Goal: Communication & Community: Answer question/provide support

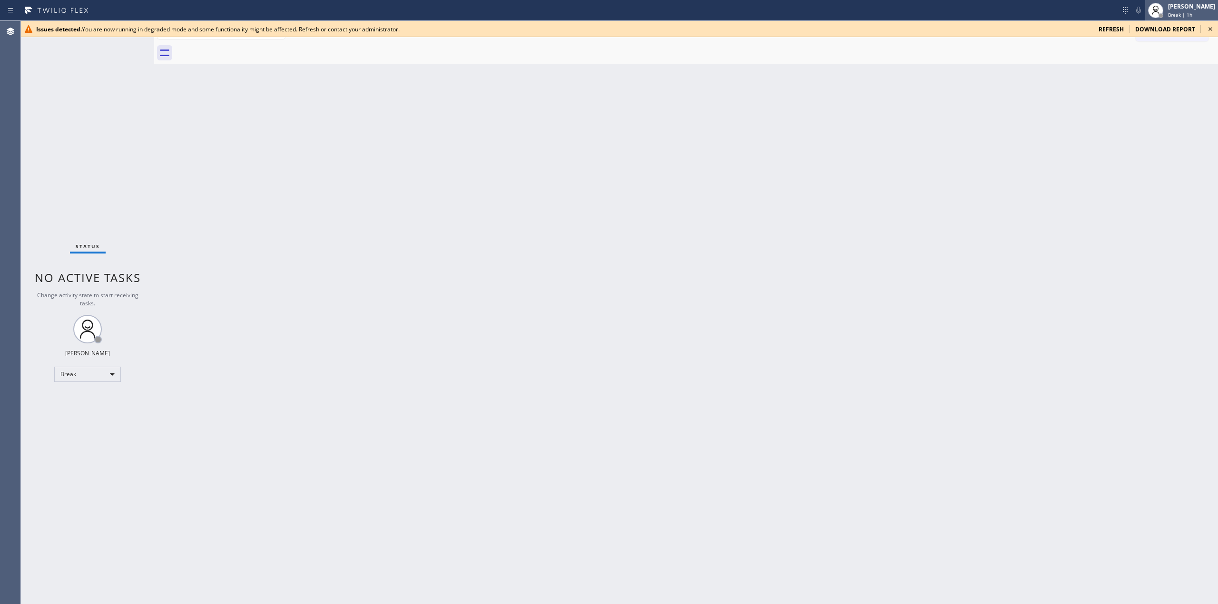
click at [1177, 4] on div "[PERSON_NAME]" at bounding box center [1191, 6] width 47 height 8
click at [1138, 65] on button "Unavailable" at bounding box center [1170, 63] width 95 height 12
click at [1212, 32] on icon at bounding box center [1209, 28] width 11 height 11
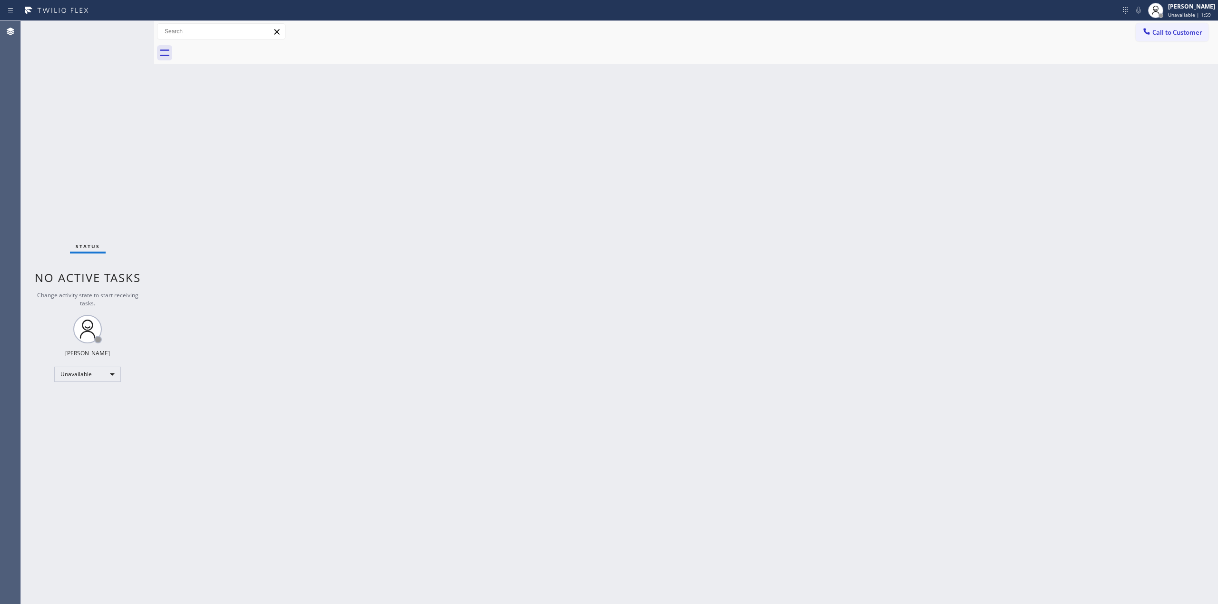
click at [1155, 28] on span "Call to Customer" at bounding box center [1177, 32] width 50 height 9
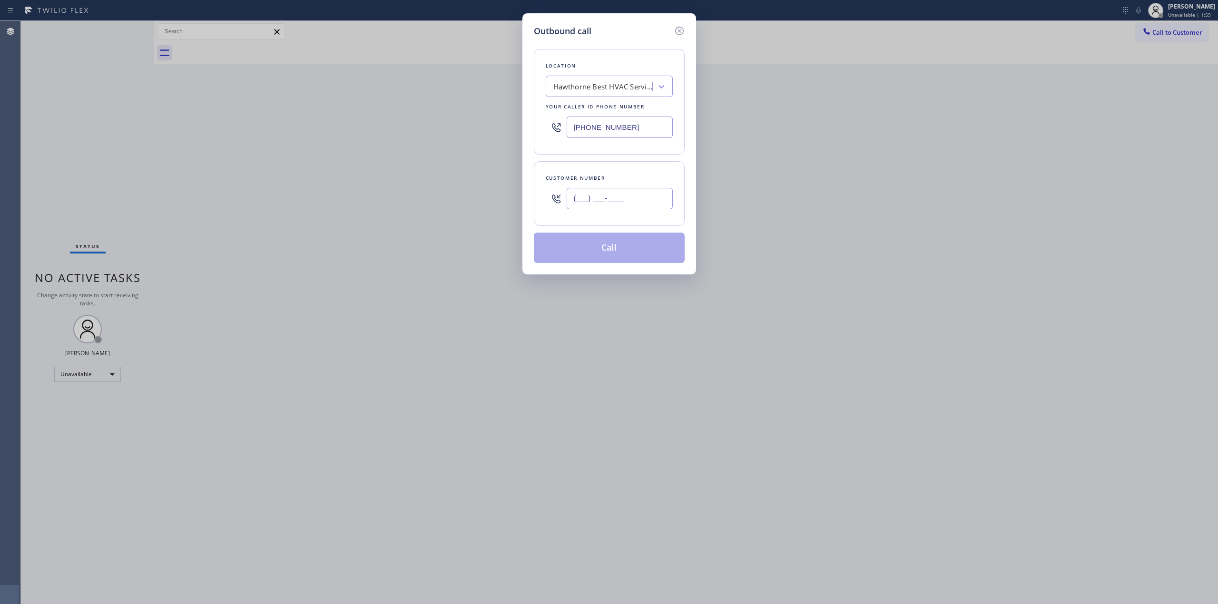
paste input "630) 336-6810"
click at [634, 206] on input "(___) ___-____" at bounding box center [620, 198] width 106 height 21
type input "[PHONE_NUMBER]"
drag, startPoint x: 644, startPoint y: 134, endPoint x: 401, endPoint y: 126, distance: 243.2
click at [485, 131] on div "Outbound call Location [GEOGRAPHIC_DATA] Best HVAC Service Your caller id phone…" at bounding box center [609, 302] width 1218 height 604
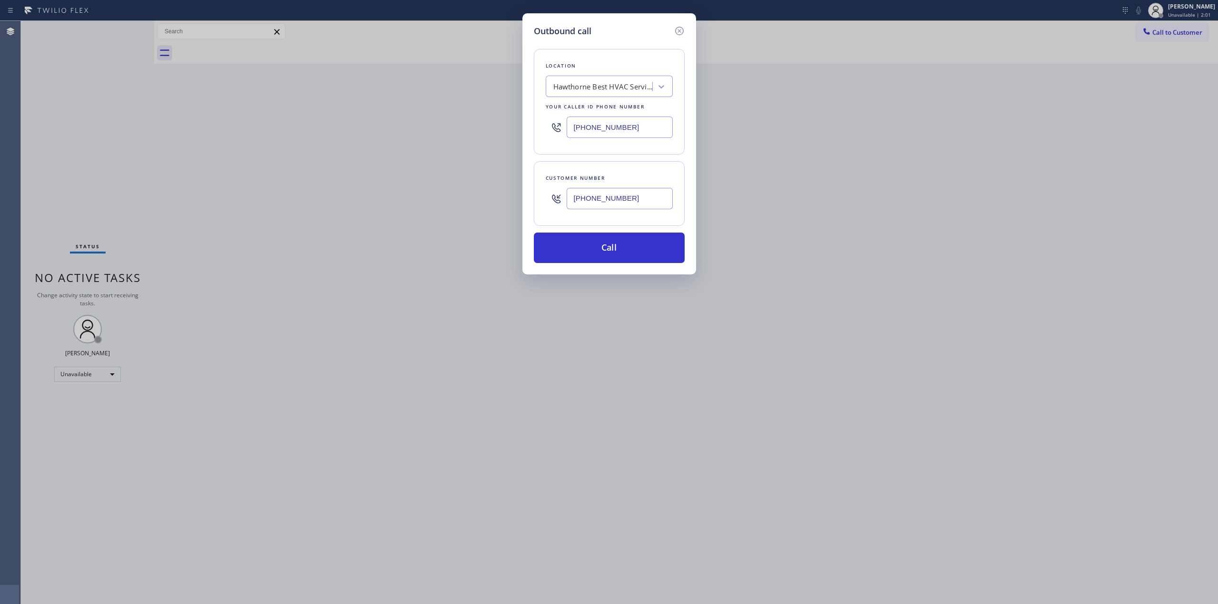
paste input "855) 731-4952"
type input "[PHONE_NUMBER]"
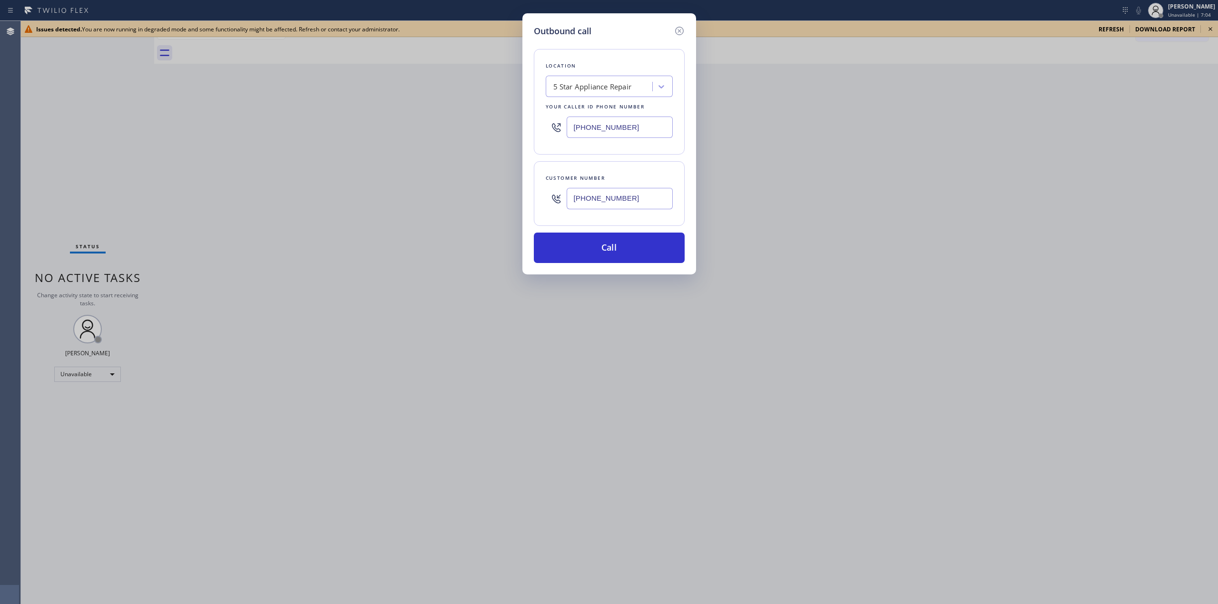
click at [636, 202] on input "[PHONE_NUMBER]" at bounding box center [620, 198] width 106 height 21
paste input "5627"
click at [636, 202] on input "[PHONE_NUMBER]" at bounding box center [620, 198] width 106 height 21
paste input "562) 712-6873"
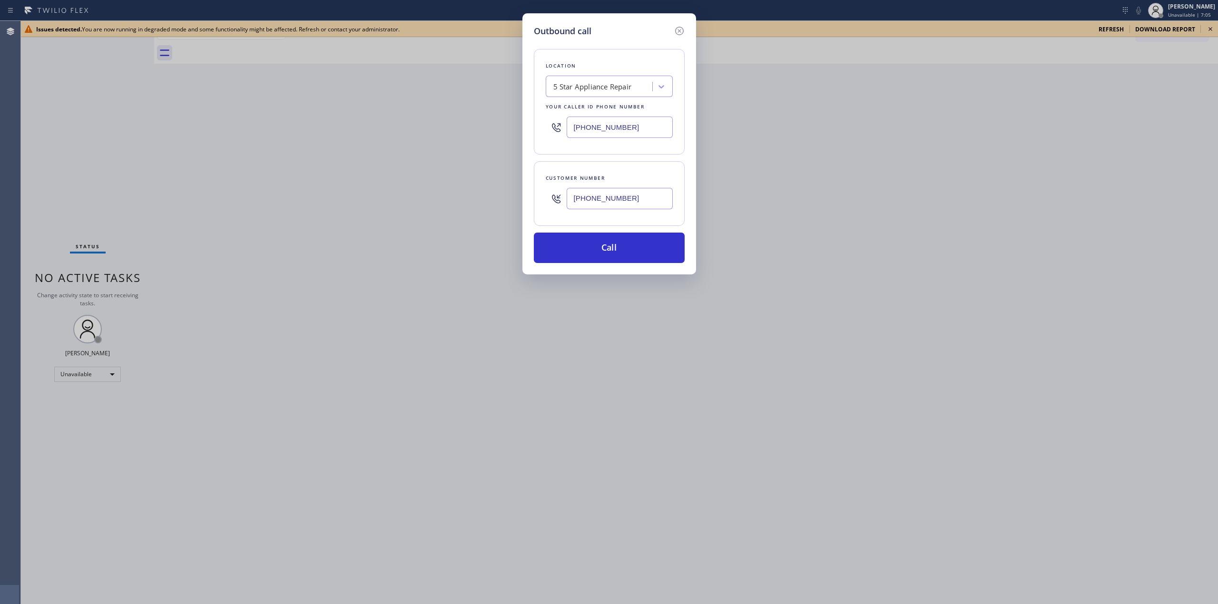
type input "[PHONE_NUMBER]"
drag, startPoint x: 642, startPoint y: 132, endPoint x: 488, endPoint y: 131, distance: 154.6
click at [488, 131] on div "Outbound call Location 5 Star Appliance Repair Your caller id phone number [PHO…" at bounding box center [609, 302] width 1218 height 604
paste input "text"
type input "[PHONE_NUMBER]"
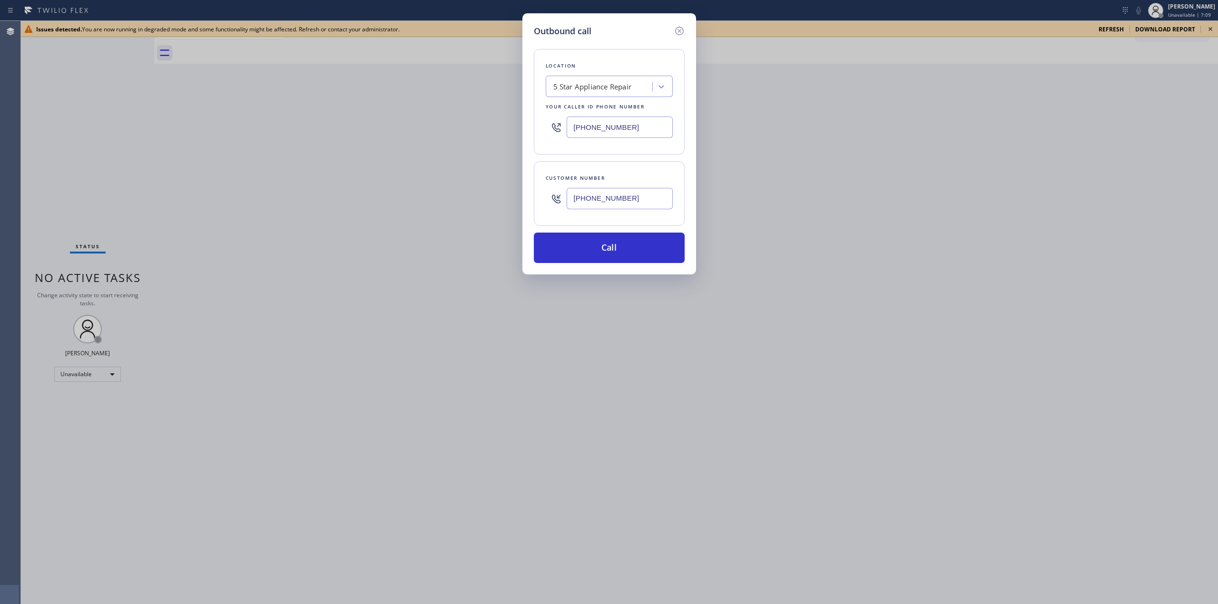
click at [1211, 29] on div "Outbound call Location 5 Star Appliance Repair Your caller id phone number [PHO…" at bounding box center [609, 302] width 1218 height 604
click at [687, 31] on div "Outbound call Location 5 Star Appliance Repair Your caller id phone number [PHO…" at bounding box center [609, 143] width 174 height 261
click at [676, 31] on icon at bounding box center [679, 30] width 11 height 11
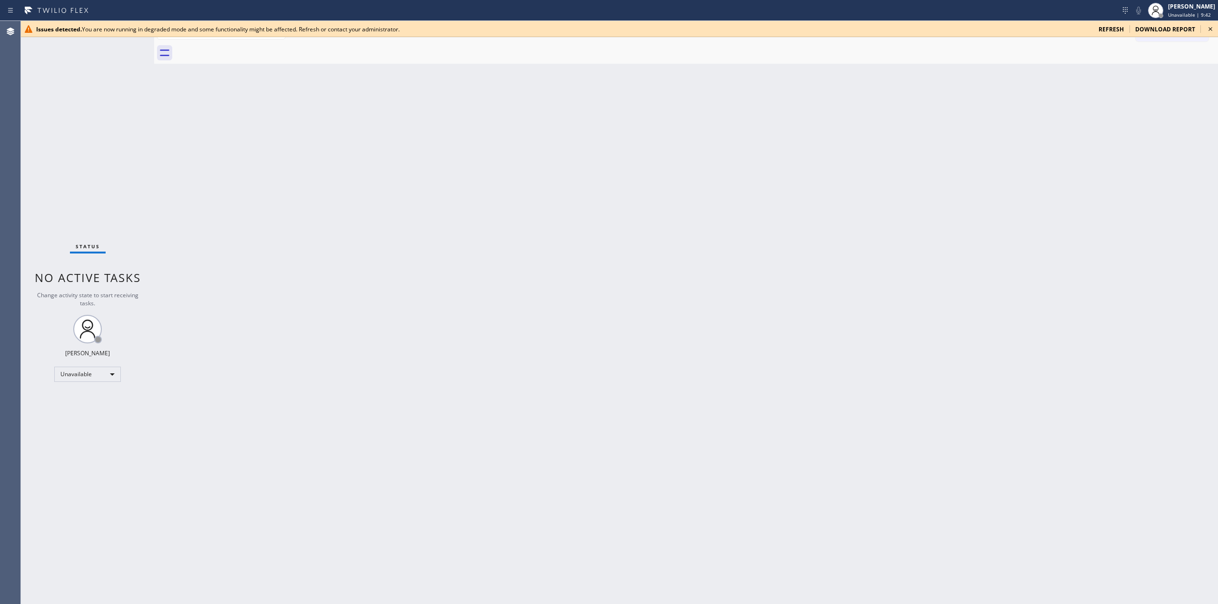
click at [1211, 26] on icon at bounding box center [1209, 28] width 11 height 11
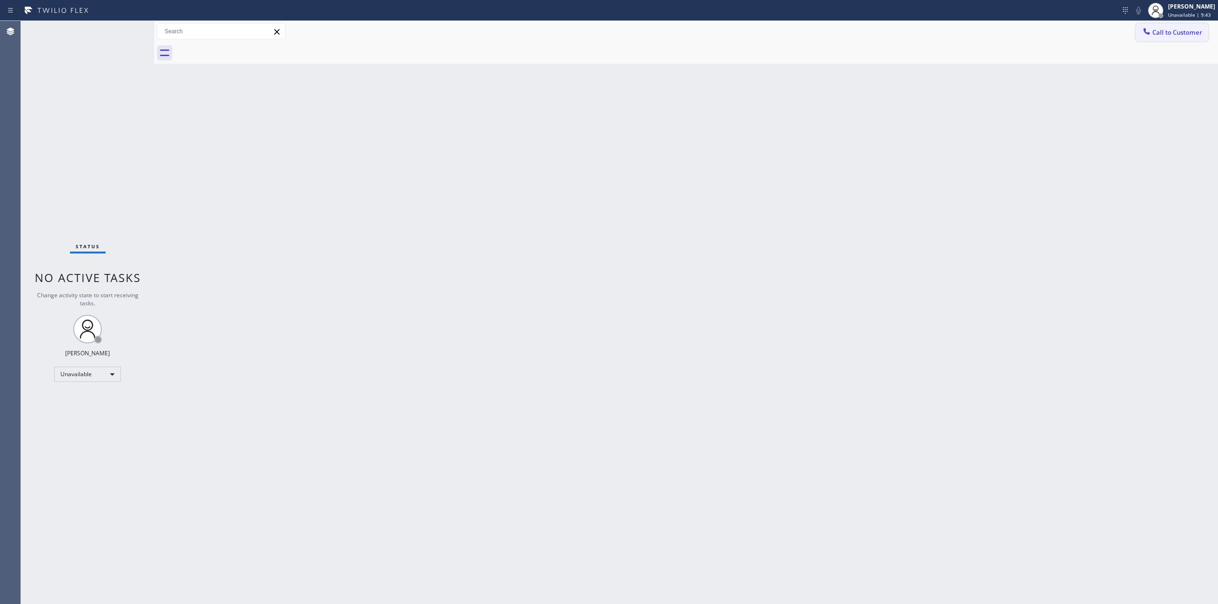
click at [1165, 33] on span "Call to Customer" at bounding box center [1177, 32] width 50 height 9
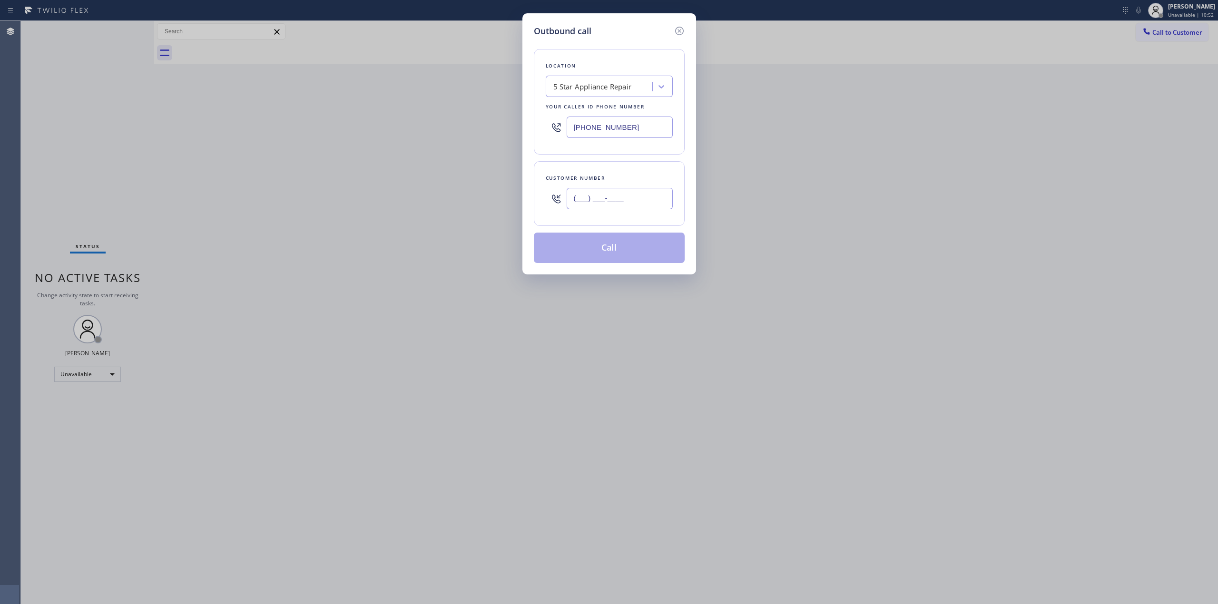
click at [659, 209] on input "(___) ___-____" at bounding box center [620, 198] width 106 height 21
paste input "630) 336-6810"
type input "[PHONE_NUMBER]"
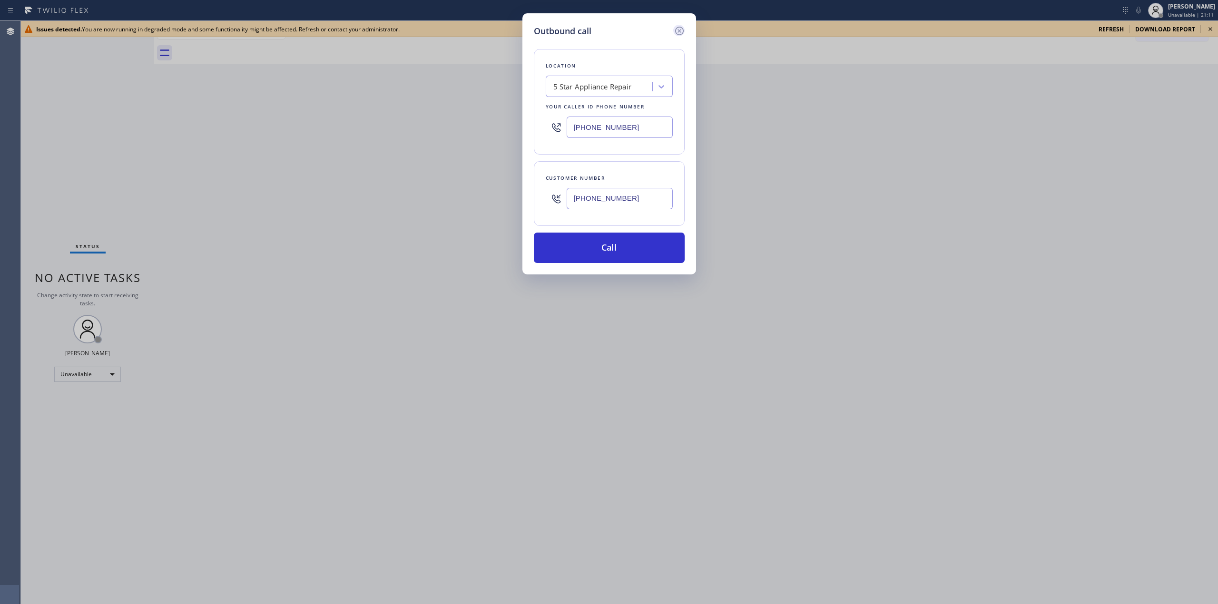
click at [679, 29] on icon at bounding box center [679, 30] width 11 height 11
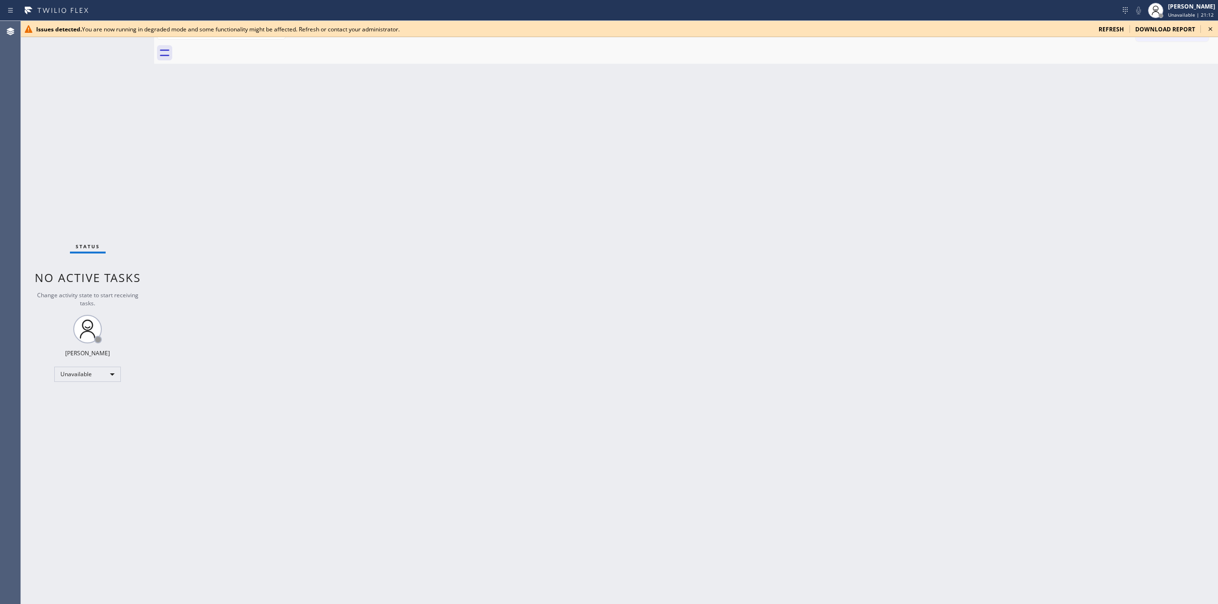
click at [1208, 29] on icon at bounding box center [1209, 28] width 11 height 11
click at [1209, 28] on icon at bounding box center [1210, 29] width 4 height 4
click at [1207, 27] on icon at bounding box center [1209, 28] width 11 height 11
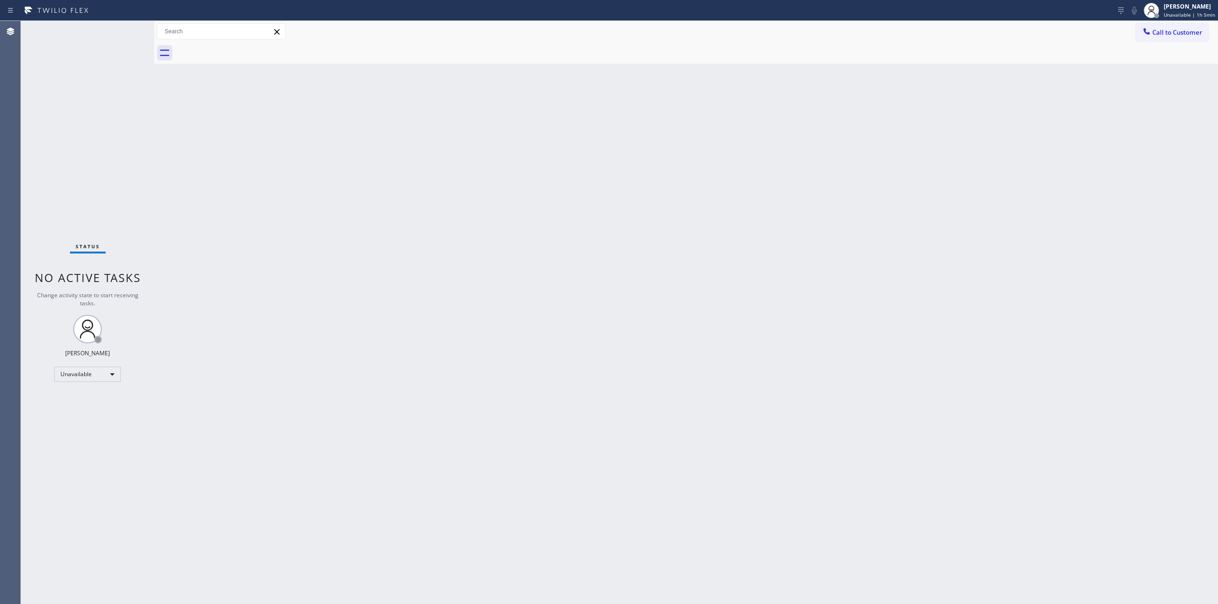
drag, startPoint x: 1179, startPoint y: 34, endPoint x: 581, endPoint y: 470, distance: 739.9
click at [704, 385] on div "Back to Dashboard Change Sender ID Customers Technicians Select a contact Outbo…" at bounding box center [686, 312] width 1064 height 583
drag, startPoint x: 1155, startPoint y: 7, endPoint x: 1159, endPoint y: 19, distance: 12.8
click at [1157, 9] on icon at bounding box center [1150, 10] width 11 height 11
click at [1150, 71] on button "Break" at bounding box center [1170, 75] width 95 height 12
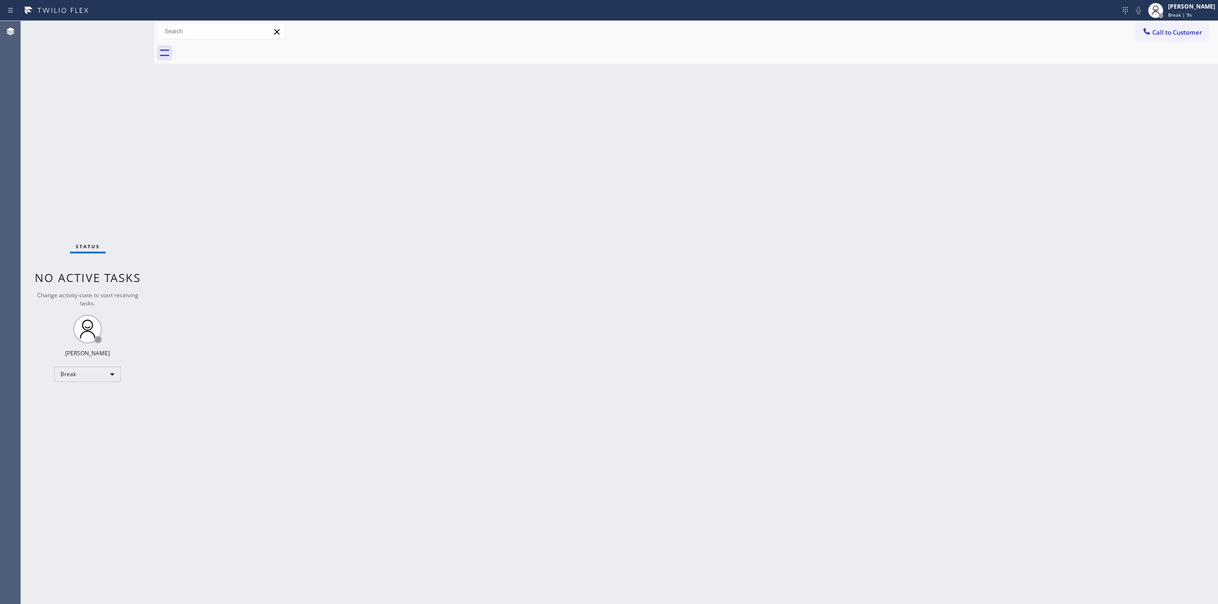
click at [1155, 104] on div "Back to Dashboard Change Sender ID Customers Technicians Select a contact Outbo…" at bounding box center [686, 312] width 1064 height 583
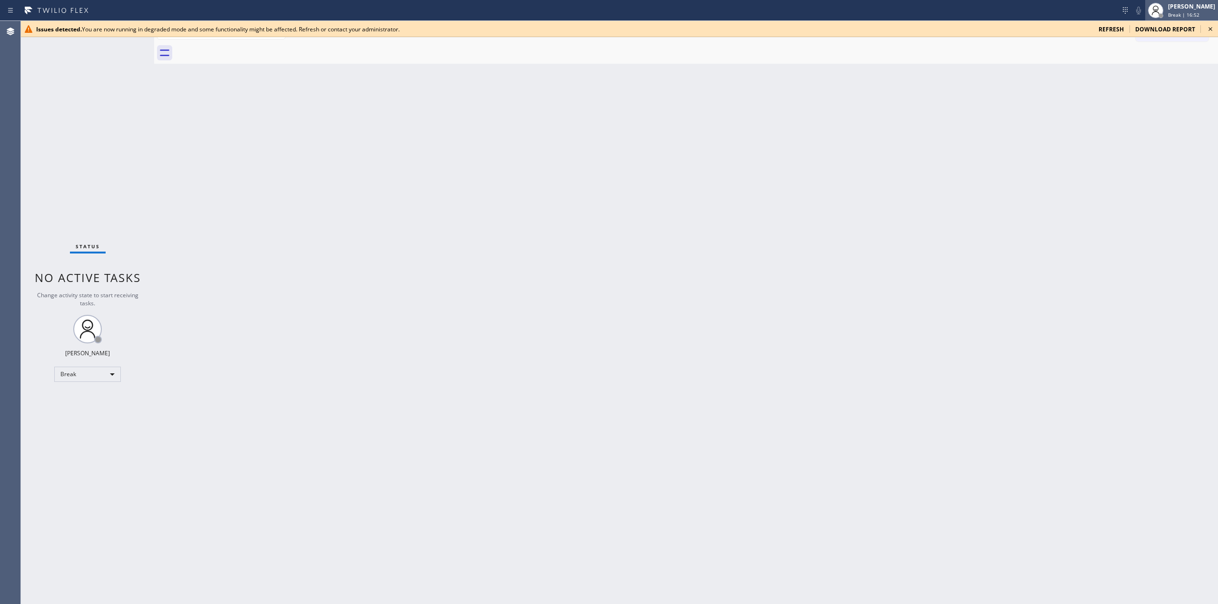
click at [1181, 10] on div "[PERSON_NAME] Break | 16:52" at bounding box center [1192, 10] width 52 height 17
click at [1163, 65] on button "Unavailable" at bounding box center [1170, 63] width 95 height 12
click at [1211, 31] on icon at bounding box center [1209, 28] width 11 height 11
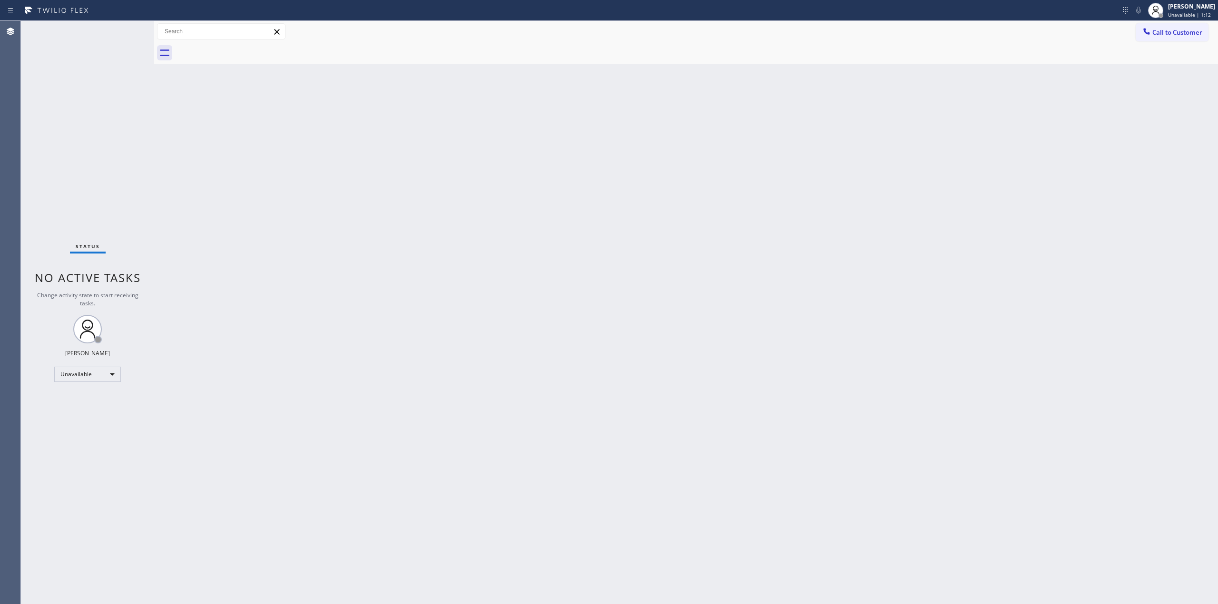
drag, startPoint x: 739, startPoint y: 288, endPoint x: 714, endPoint y: 55, distance: 234.4
click at [738, 288] on div "Back to Dashboard Change Sender ID Customers Technicians Select a contact Outbo…" at bounding box center [686, 312] width 1064 height 583
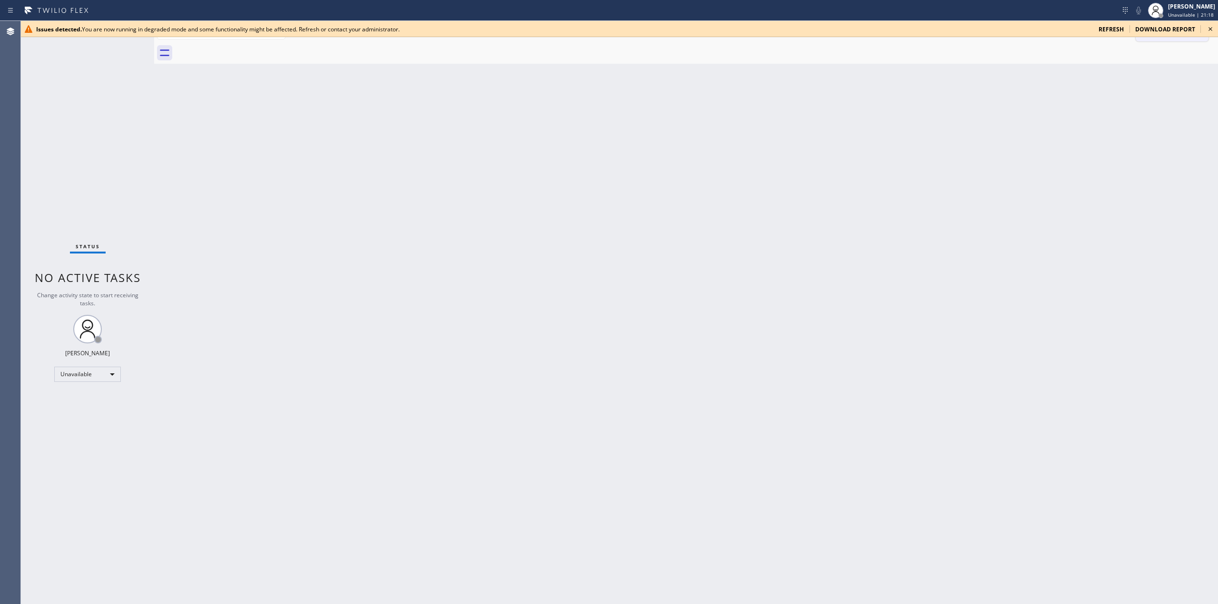
drag, startPoint x: 1214, startPoint y: 24, endPoint x: 1196, endPoint y: 27, distance: 18.3
click at [1213, 25] on icon at bounding box center [1209, 28] width 11 height 11
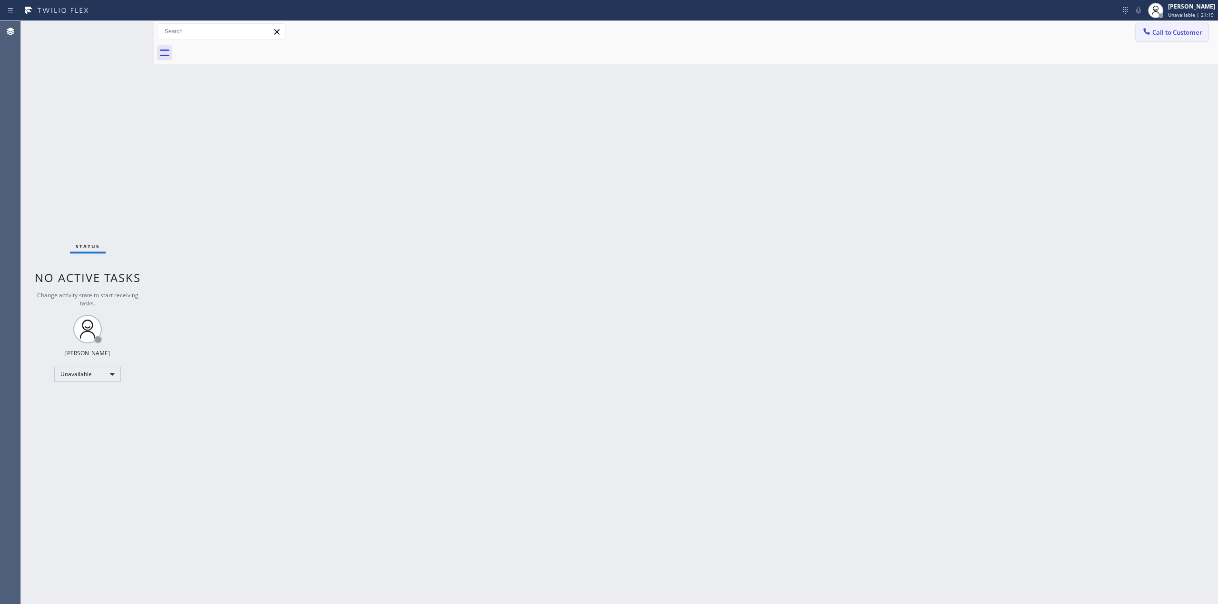
click at [1193, 27] on button "Call to Customer" at bounding box center [1171, 32] width 73 height 18
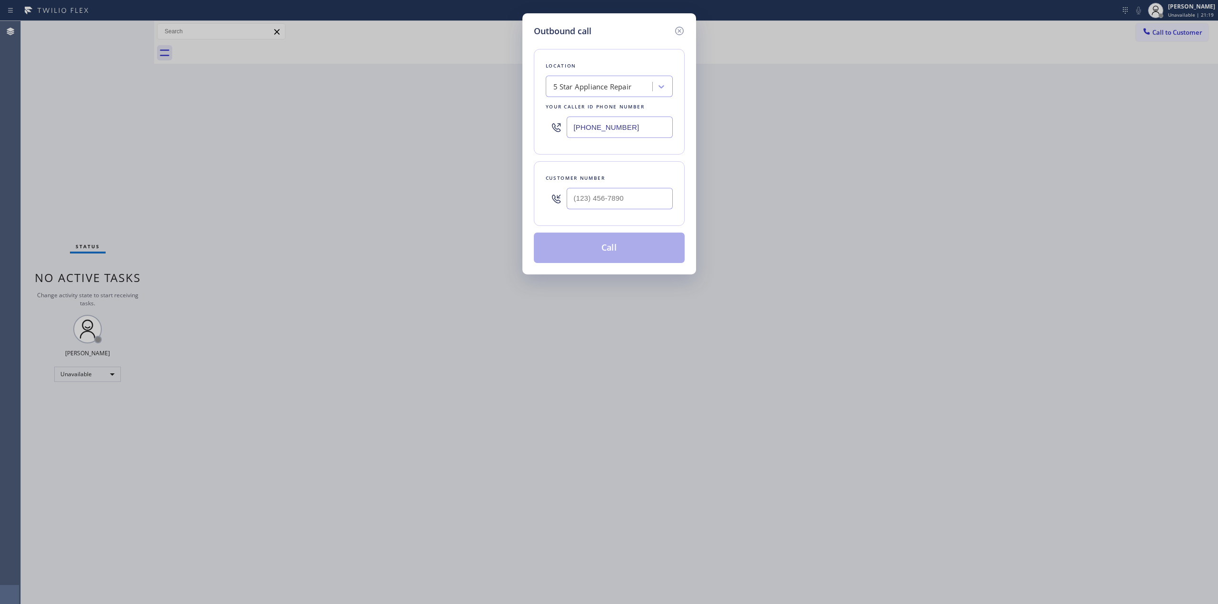
drag, startPoint x: 642, startPoint y: 132, endPoint x: 446, endPoint y: 129, distance: 195.5
click at [449, 130] on div "Outbound call Location 5 Star Appliance Repair Your caller id phone number [PHO…" at bounding box center [609, 302] width 1218 height 604
paste input "44) 988-0068"
type input "[PHONE_NUMBER]"
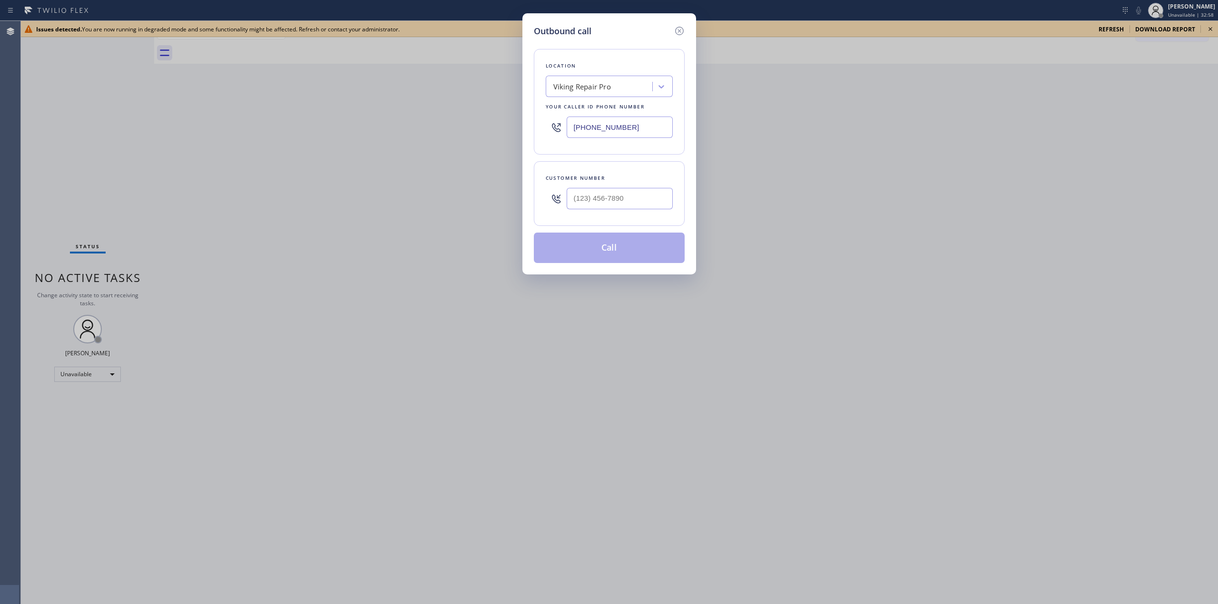
drag, startPoint x: 1116, startPoint y: 45, endPoint x: 773, endPoint y: 62, distance: 343.4
click at [1110, 48] on div "Outbound call Location Viking Repair Pro Your caller id phone number [PHONE_NUM…" at bounding box center [609, 302] width 1218 height 604
click at [678, 27] on icon at bounding box center [679, 30] width 11 height 11
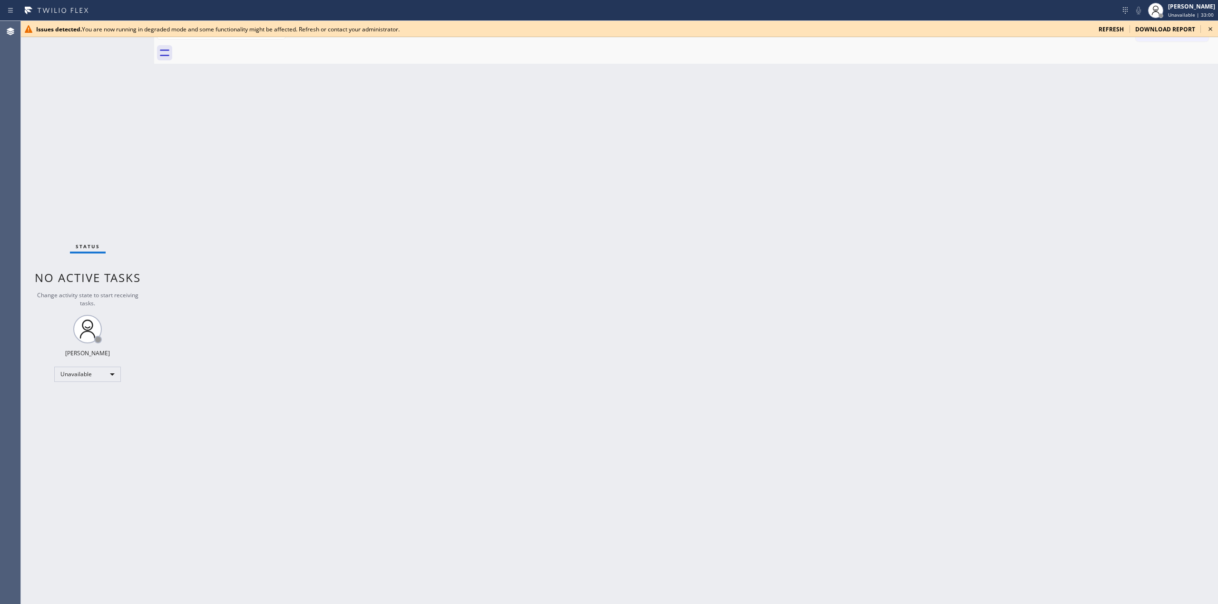
click at [1209, 27] on icon at bounding box center [1209, 28] width 11 height 11
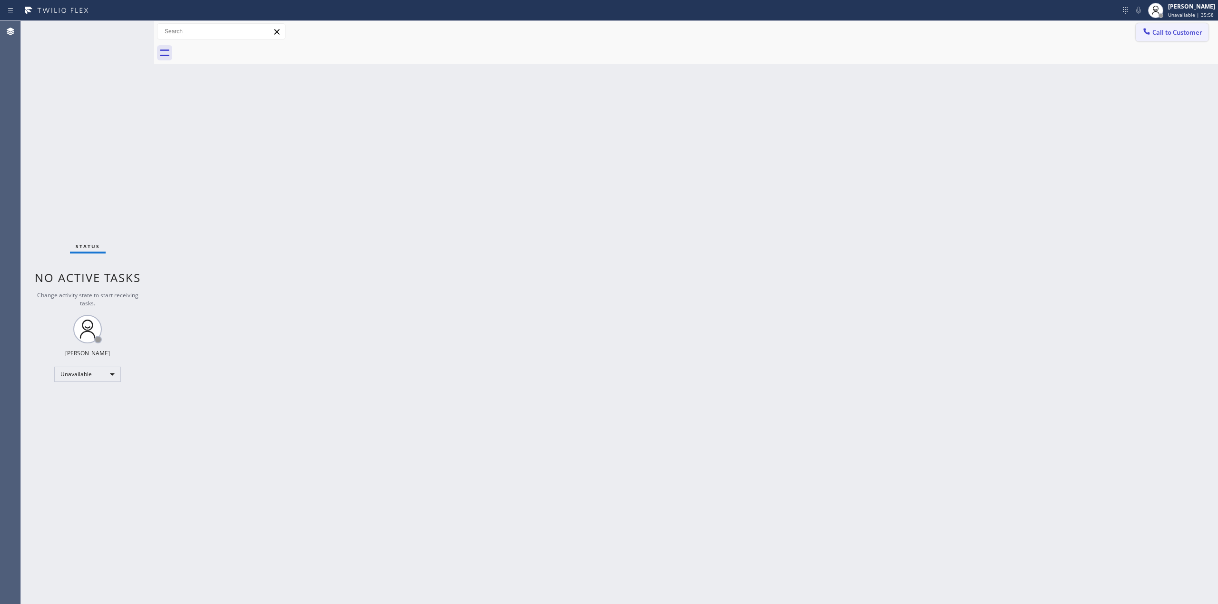
click at [1179, 37] on button "Call to Customer" at bounding box center [1171, 32] width 73 height 18
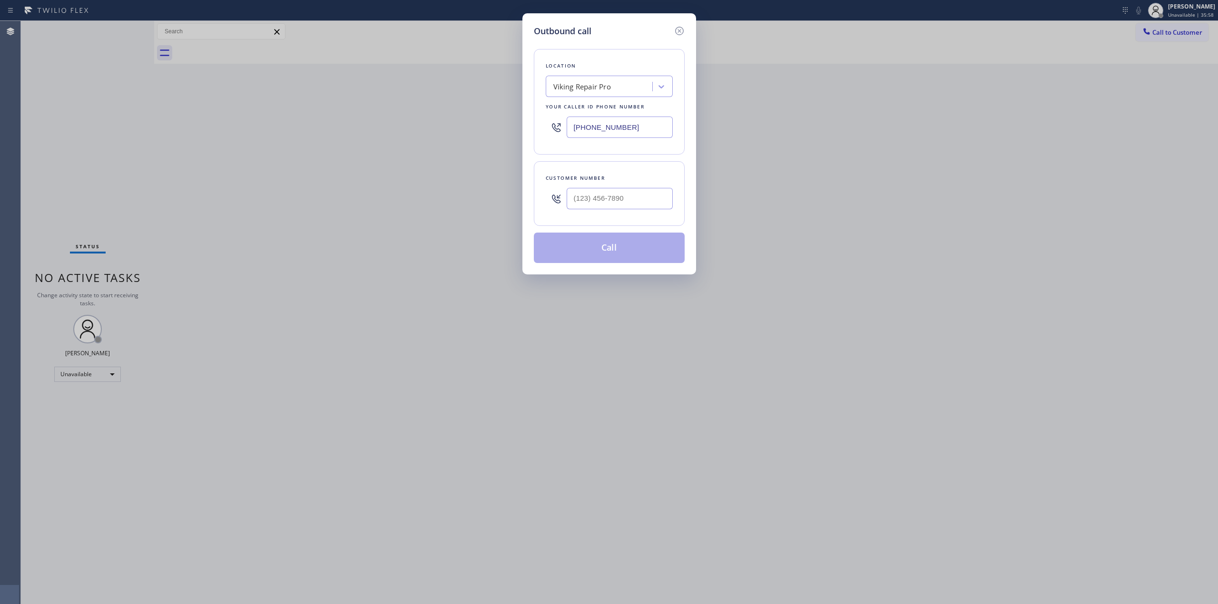
drag, startPoint x: 598, startPoint y: 222, endPoint x: 606, endPoint y: 209, distance: 14.5
click at [600, 218] on div "Customer number" at bounding box center [609, 193] width 151 height 65
paste input "503) 844-9831"
click at [622, 201] on input "[PHONE_NUMBER]" at bounding box center [620, 198] width 106 height 21
type input "[PHONE_NUMBER]"
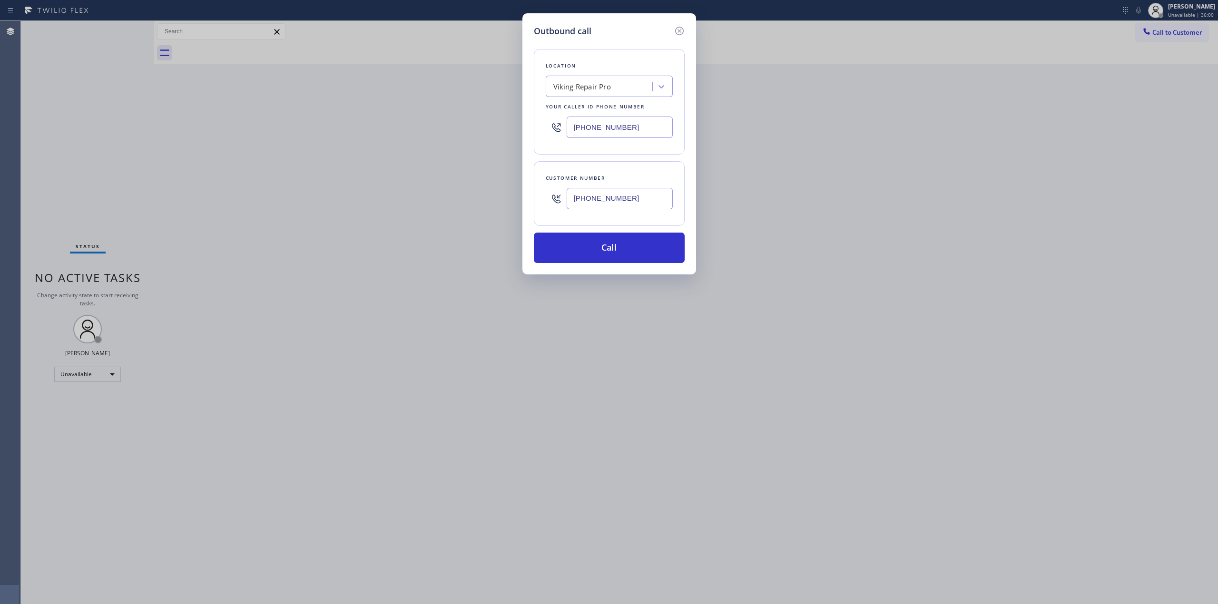
click at [598, 88] on div "Viking Repair Pro" at bounding box center [582, 86] width 58 height 11
paste input "Viking Repair Pro"
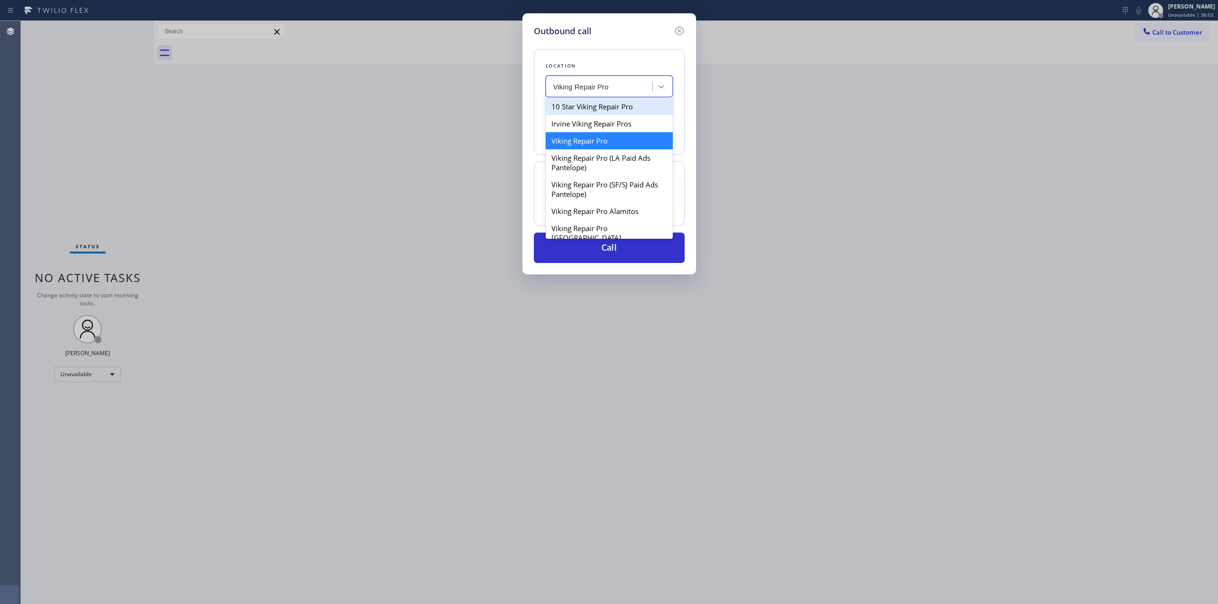
type input "Viking Repair Pro"
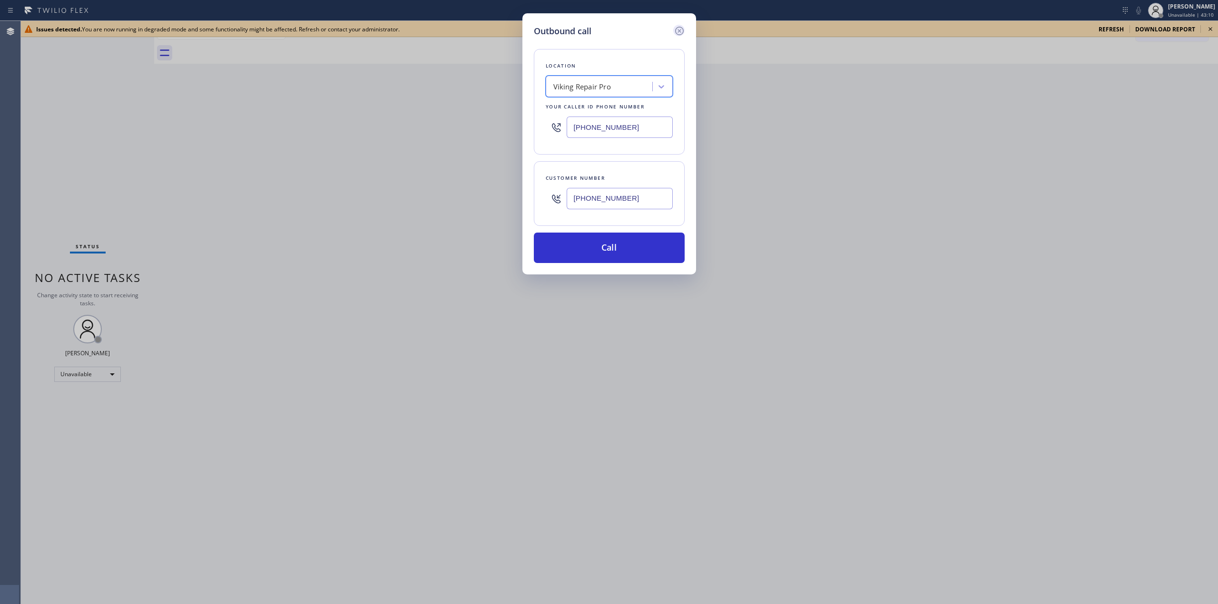
click at [676, 25] on icon at bounding box center [679, 30] width 11 height 11
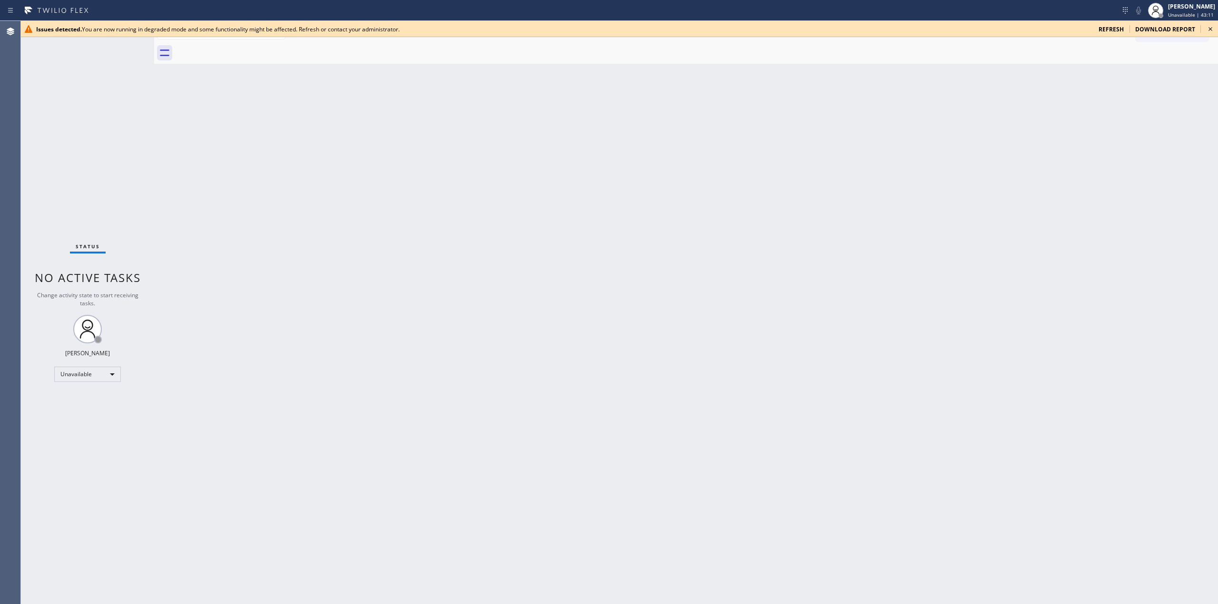
click at [1214, 29] on icon at bounding box center [1209, 28] width 11 height 11
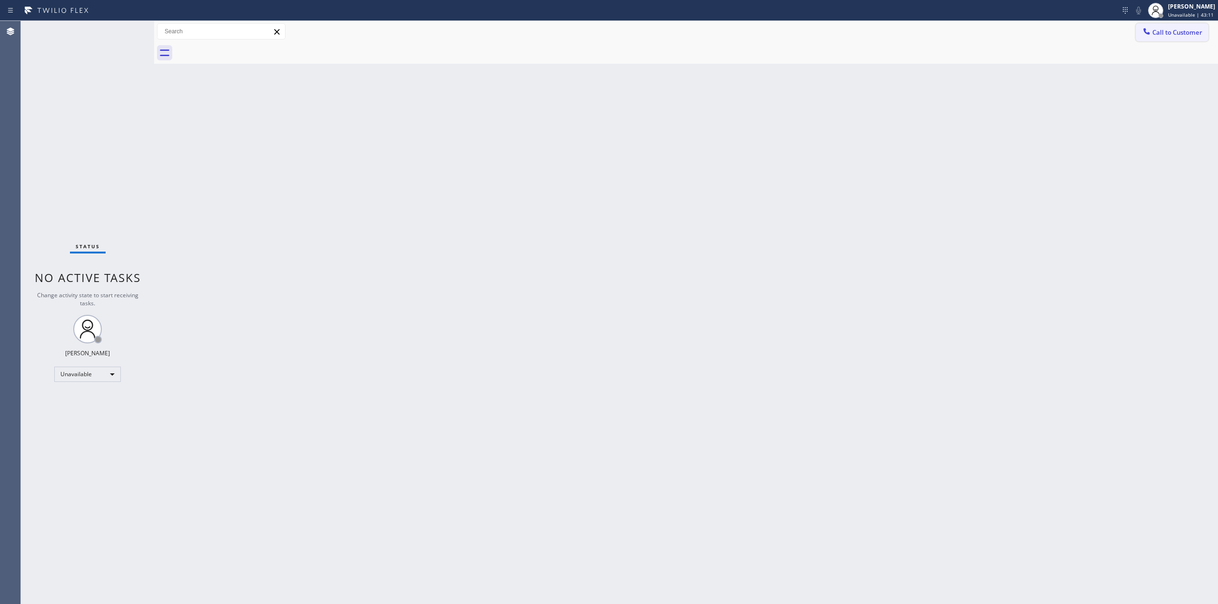
click at [1191, 31] on span "Call to Customer" at bounding box center [1177, 32] width 50 height 9
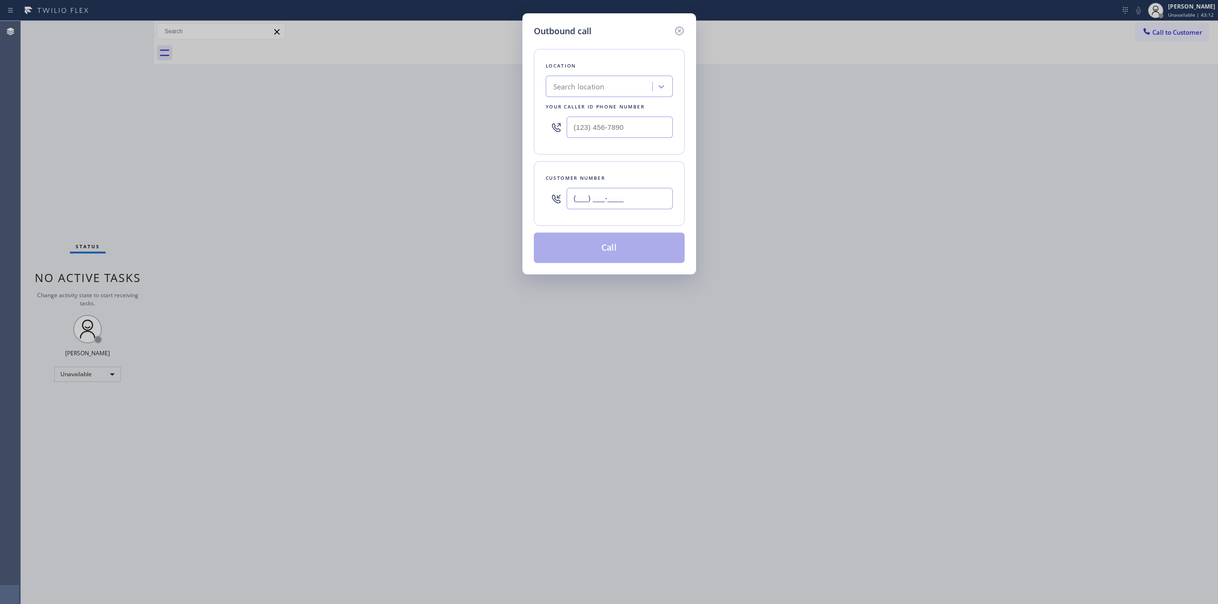
click at [602, 198] on input "(___) ___-____" at bounding box center [620, 198] width 106 height 21
paste input "562) 712-6873"
type input "[PHONE_NUMBER]"
drag, startPoint x: 640, startPoint y: 135, endPoint x: 593, endPoint y: 130, distance: 47.4
click at [633, 134] on input "(___) ___-____" at bounding box center [620, 127] width 106 height 21
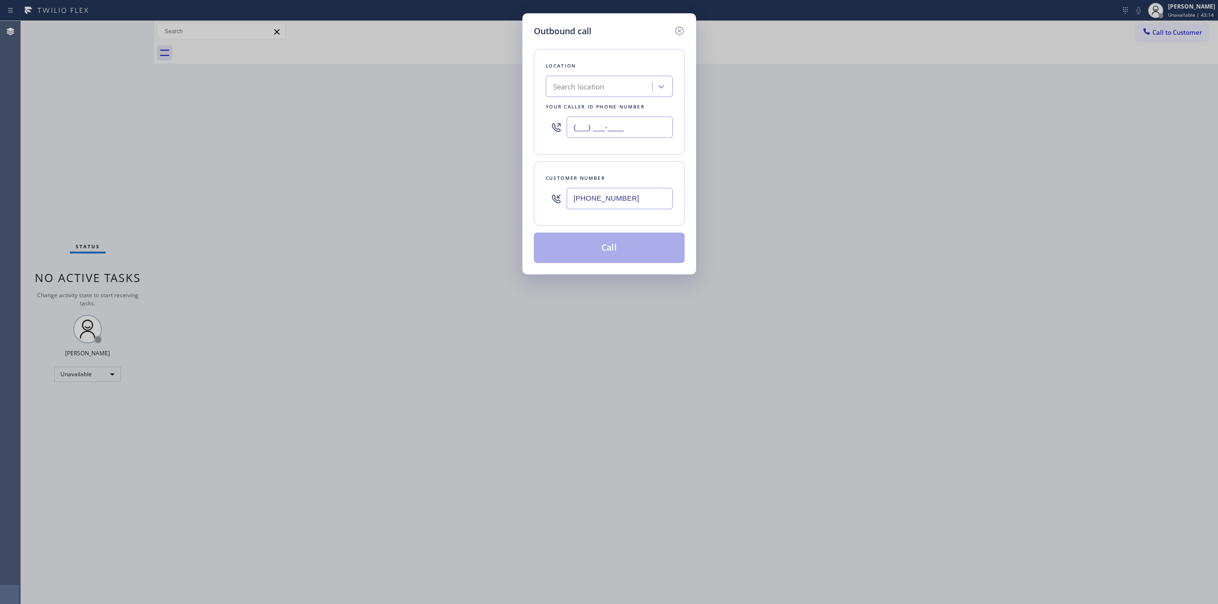
paste input "text"
drag, startPoint x: 664, startPoint y: 130, endPoint x: 486, endPoint y: 124, distance: 178.0
click at [487, 124] on div "Outbound call Location Search location Your caller id phone number (___) ___-__…" at bounding box center [609, 302] width 1218 height 604
paste input "855) 731-4952"
type input "[PHONE_NUMBER]"
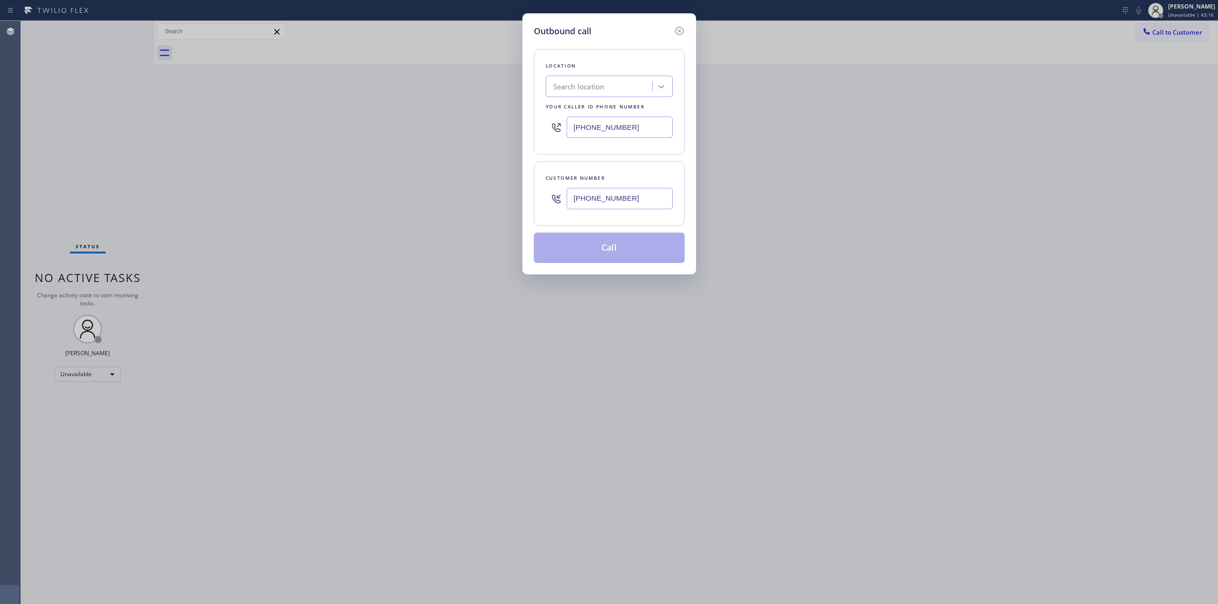
click at [682, 88] on div "Location Search location Your caller id phone number [PHONE_NUMBER]" at bounding box center [609, 102] width 151 height 106
click at [636, 130] on input "[PHONE_NUMBER]" at bounding box center [620, 127] width 106 height 21
click at [588, 92] on div "Search location" at bounding box center [600, 86] width 104 height 17
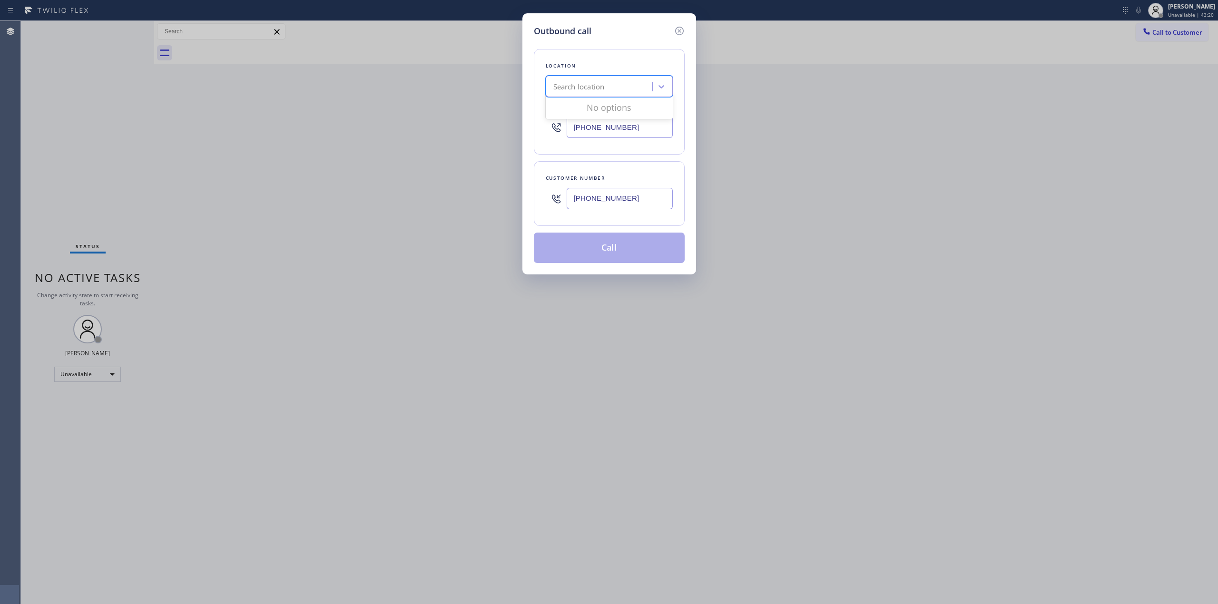
paste input "5 Star Appliance Repair"
type input "5 Star Appliance Repair"
type input "[PHONE_NUMBER]"
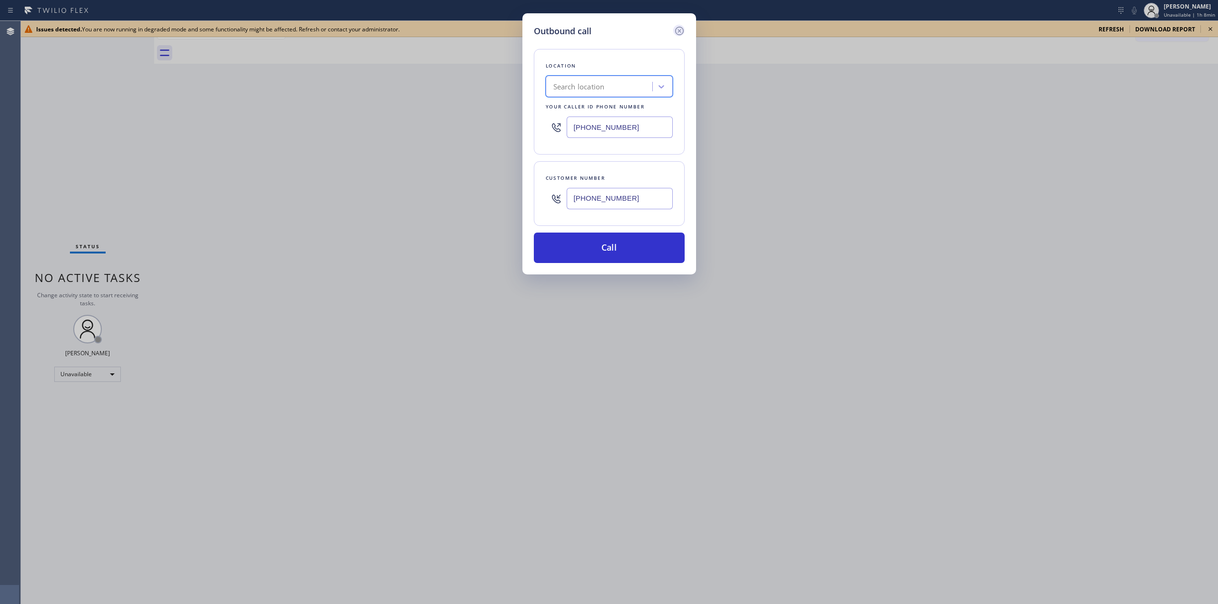
click at [674, 27] on icon at bounding box center [679, 30] width 11 height 11
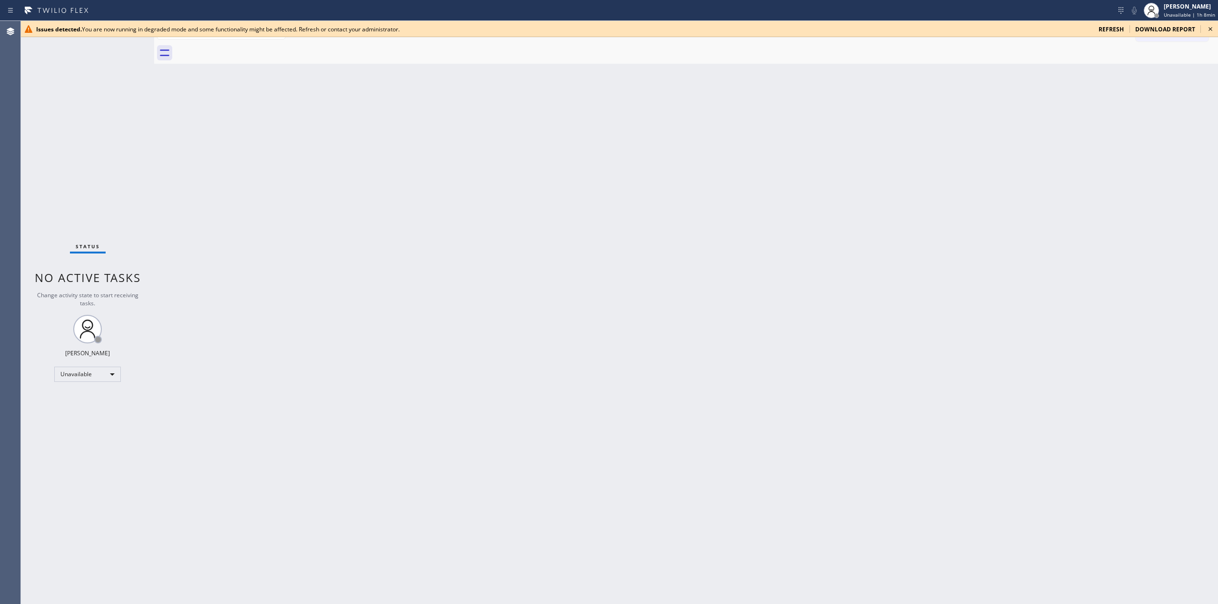
click at [1213, 31] on icon at bounding box center [1209, 28] width 11 height 11
click at [1213, 27] on icon at bounding box center [1209, 28] width 11 height 11
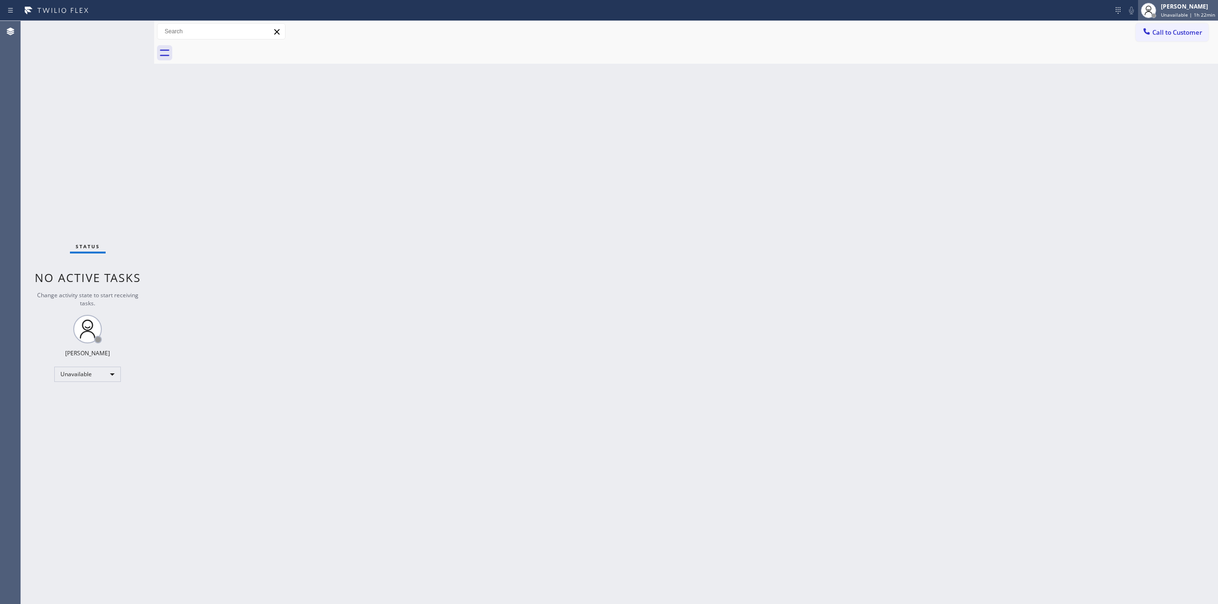
click at [1194, 10] on div "[PERSON_NAME]" at bounding box center [1188, 6] width 54 height 8
click at [1144, 99] on button "Log out" at bounding box center [1170, 92] width 95 height 21
